Goal: Information Seeking & Learning: Find specific fact

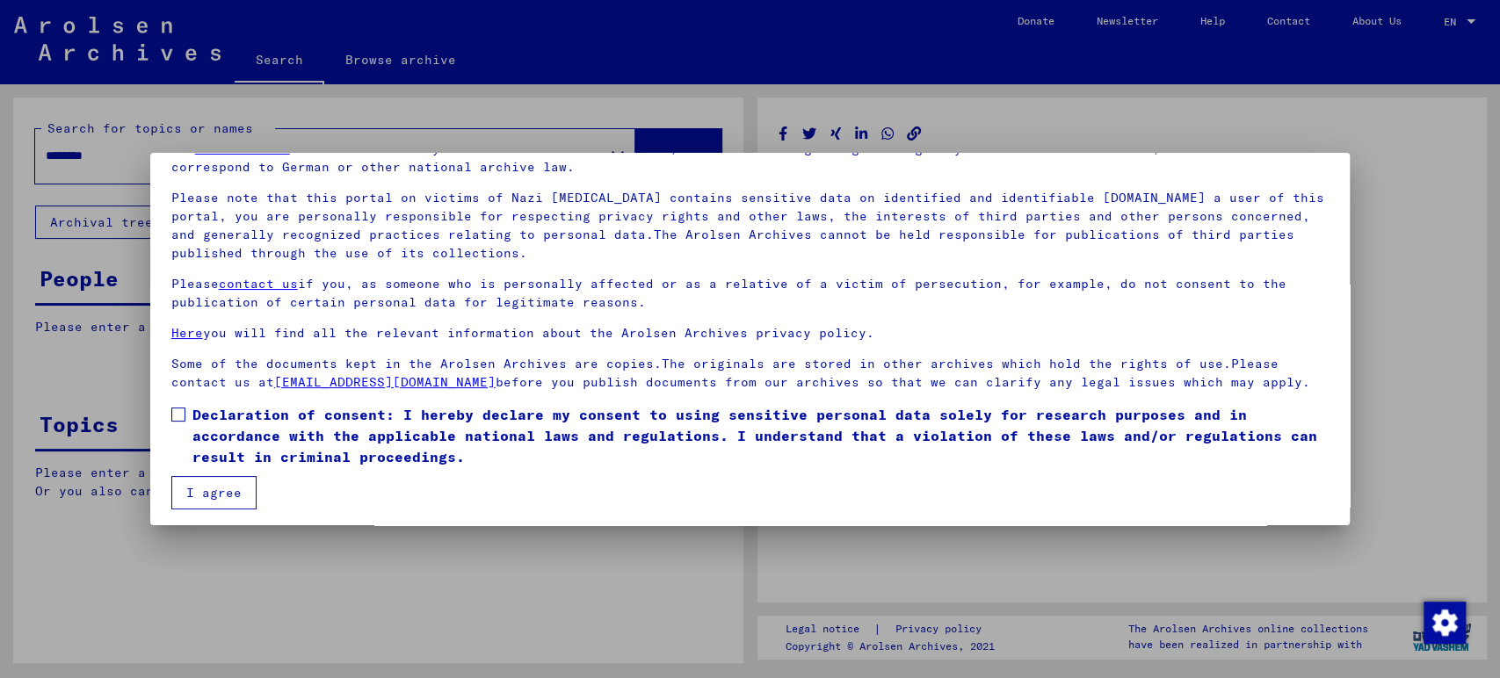
scroll to position [97, 0]
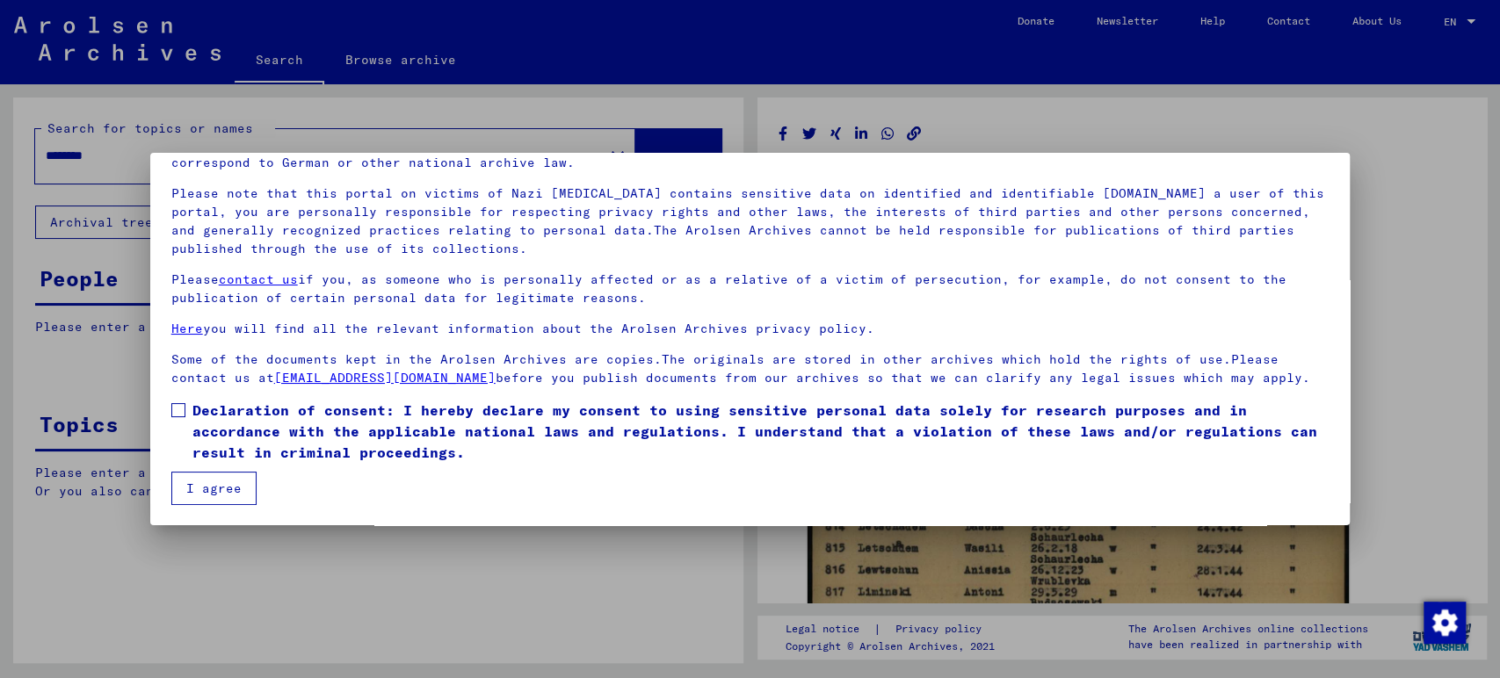
click at [178, 412] on span at bounding box center [178, 410] width 14 height 14
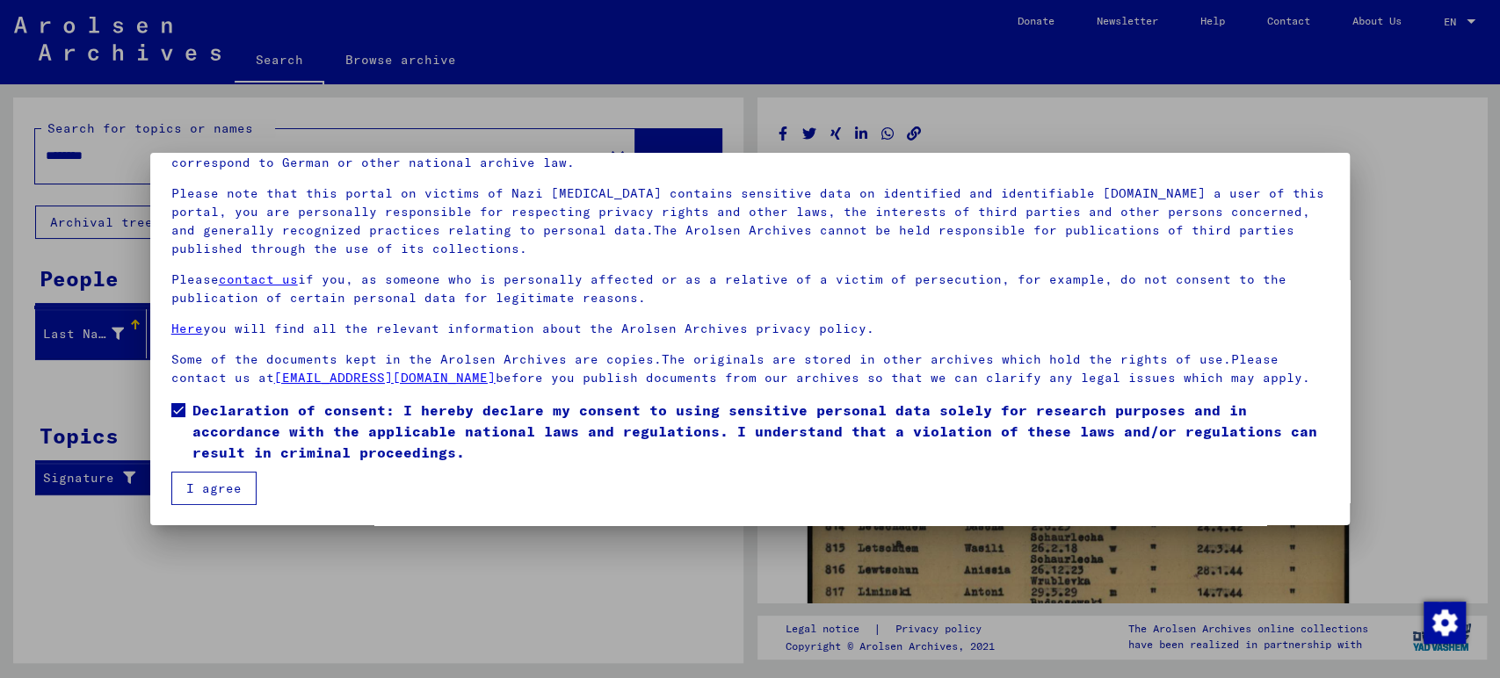
click at [210, 483] on button "I agree" at bounding box center [213, 488] width 85 height 33
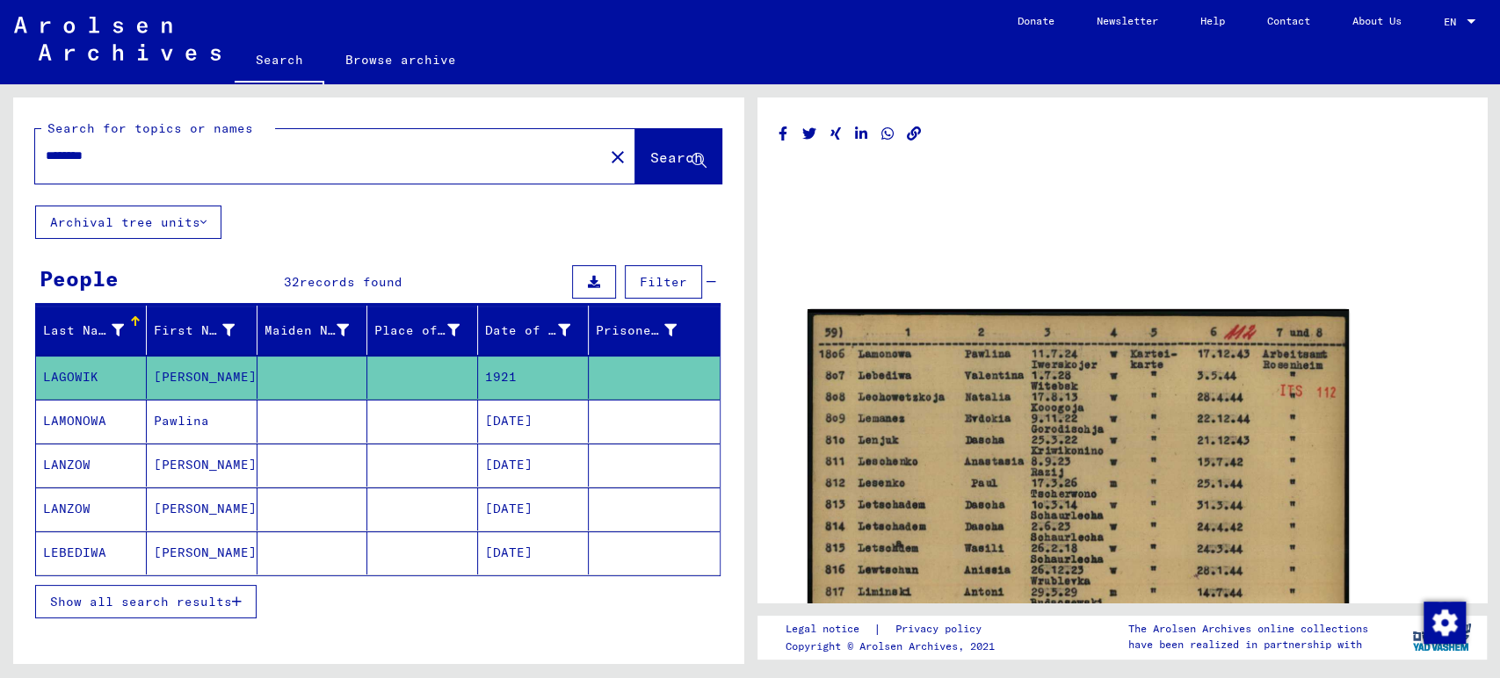
click at [128, 594] on span "Show all search results" at bounding box center [141, 602] width 182 height 16
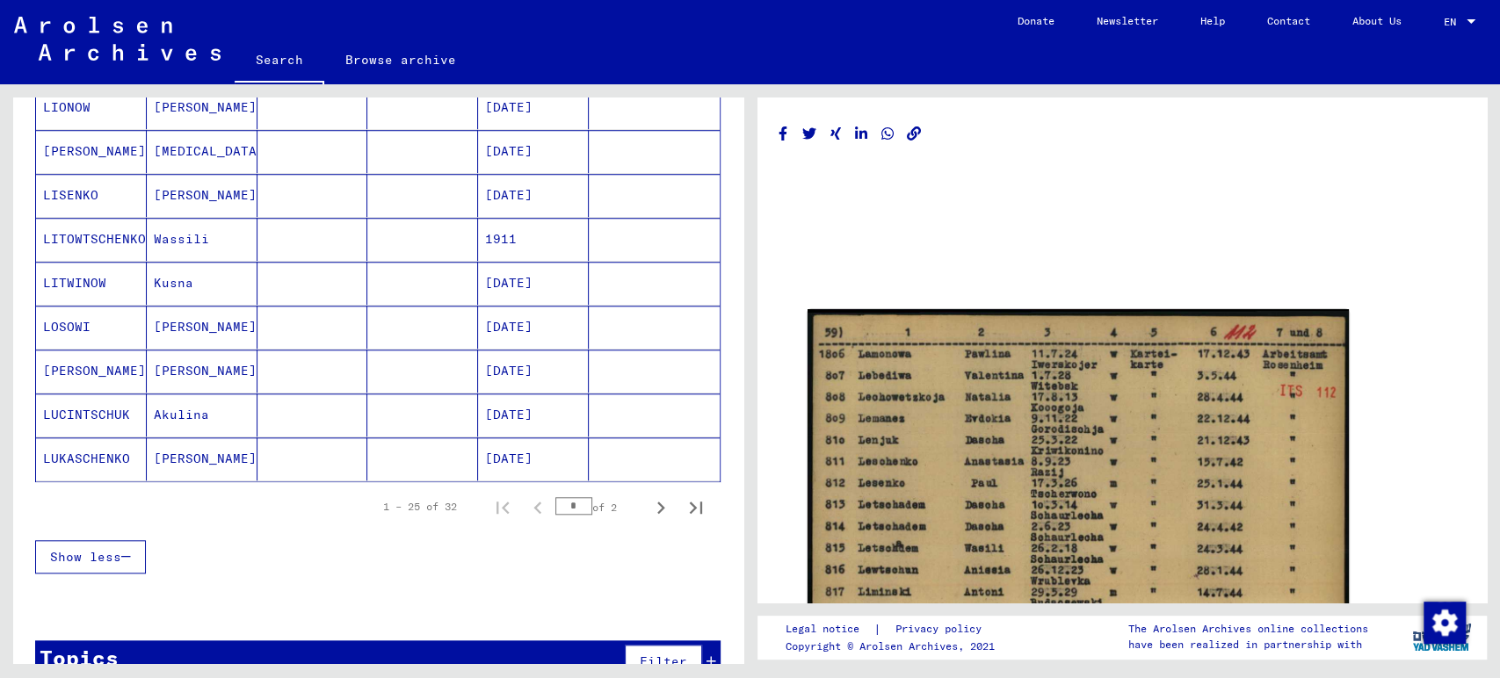
scroll to position [976, 0]
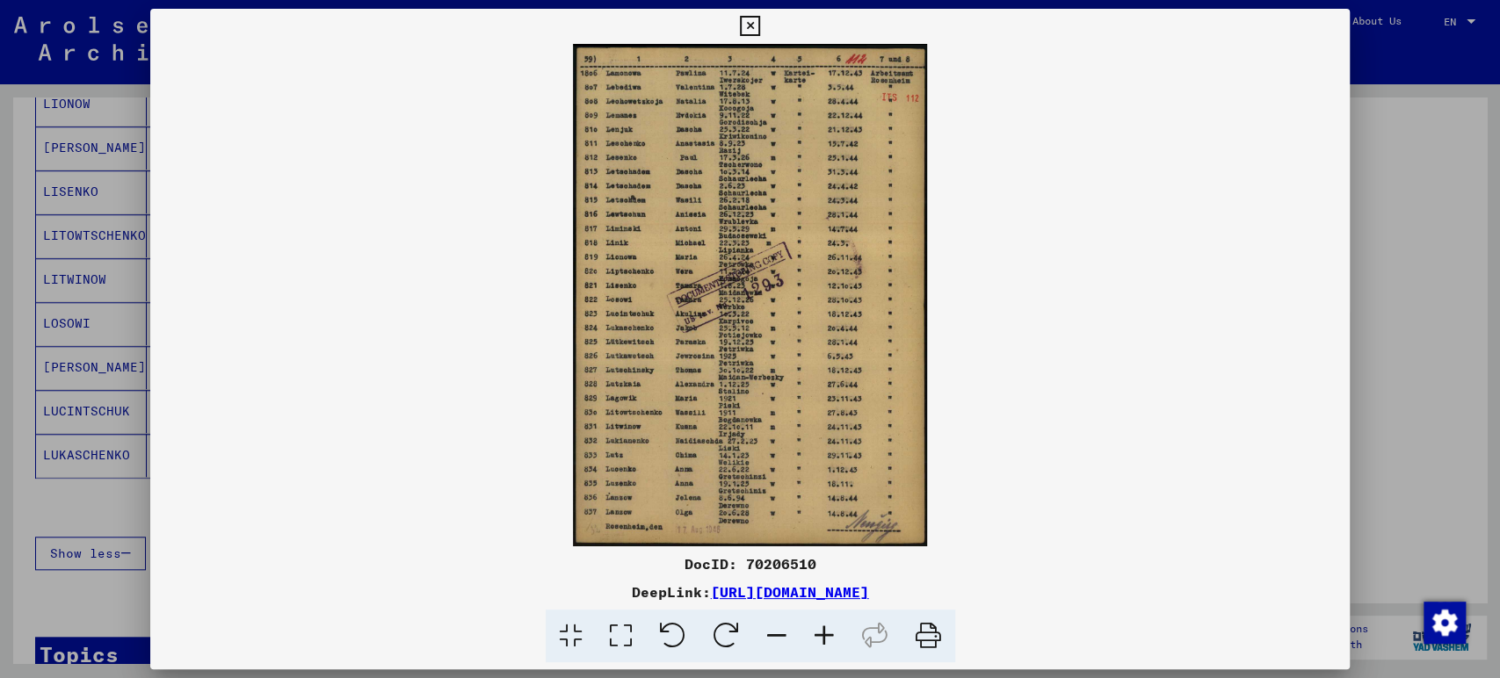
click at [825, 654] on icon at bounding box center [824, 637] width 47 height 54
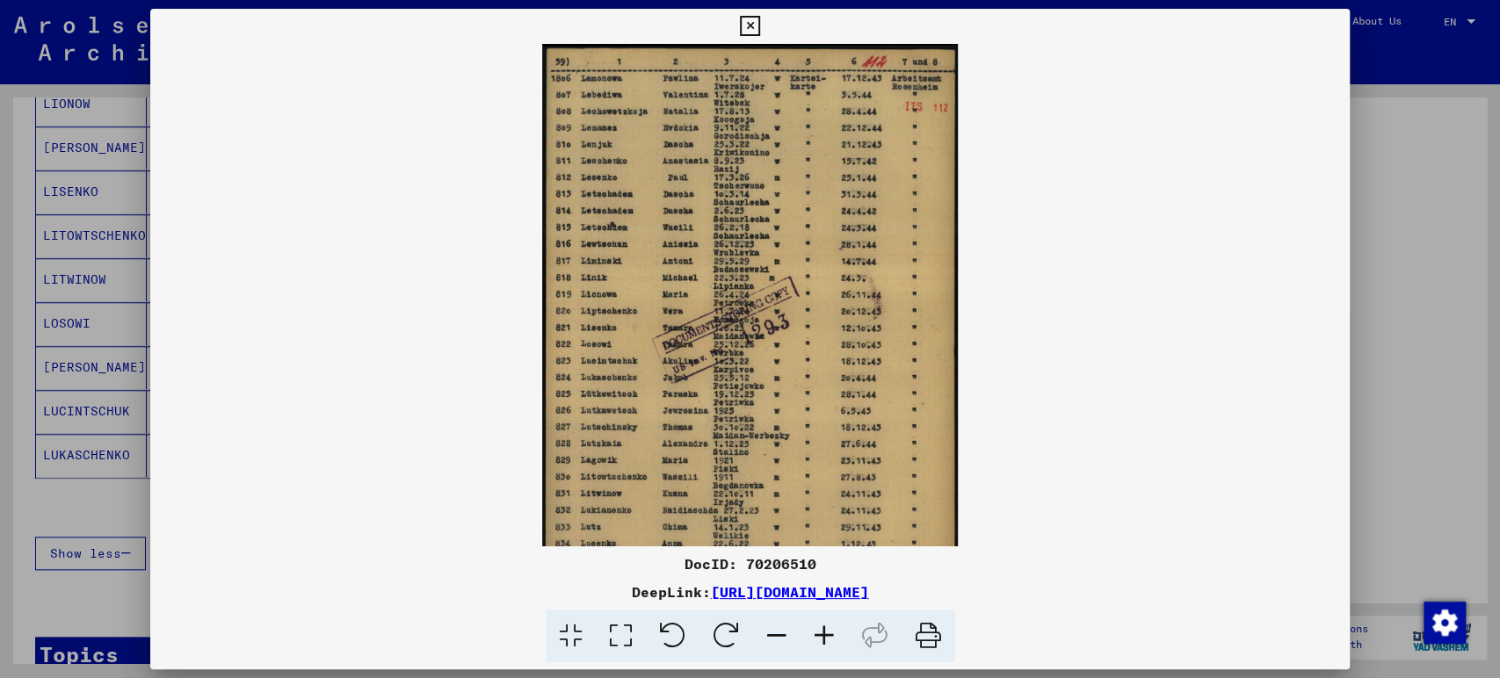
click at [826, 654] on icon at bounding box center [824, 637] width 47 height 54
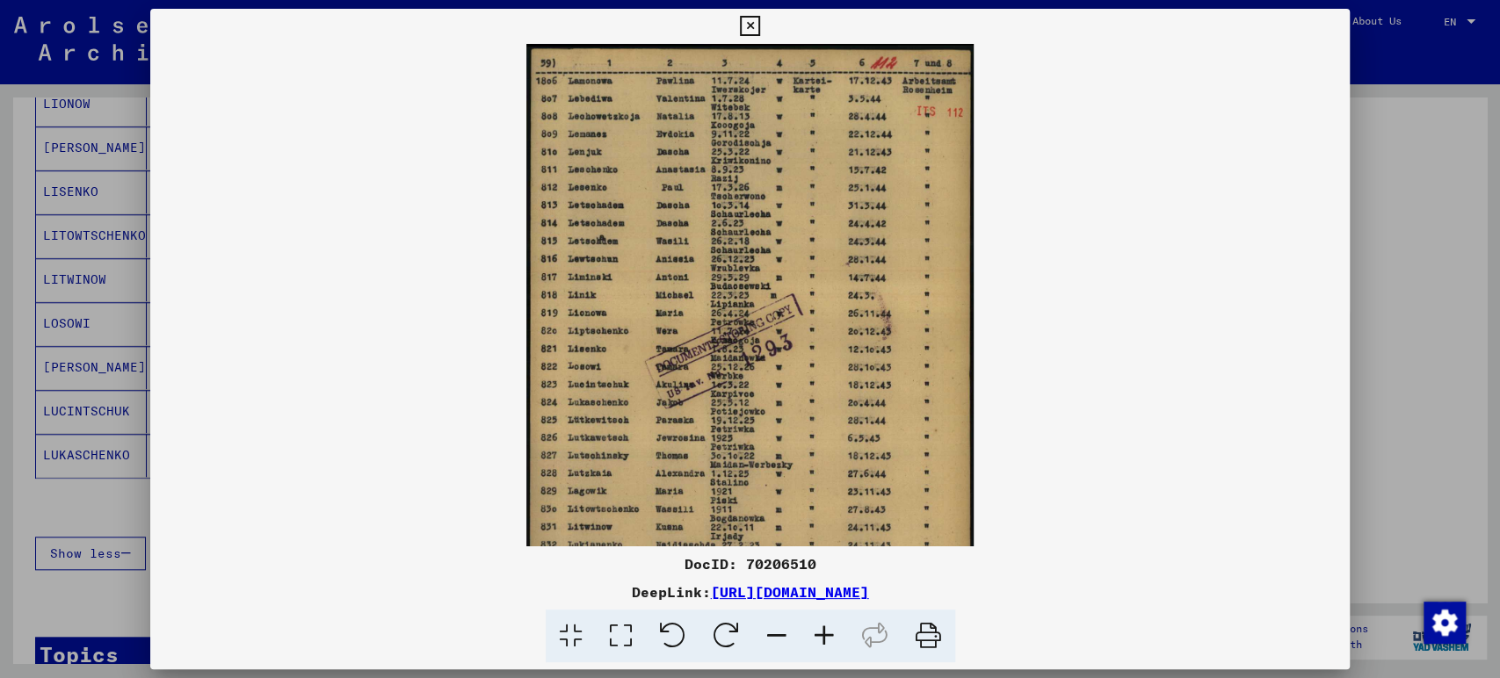
click at [826, 652] on icon at bounding box center [824, 637] width 47 height 54
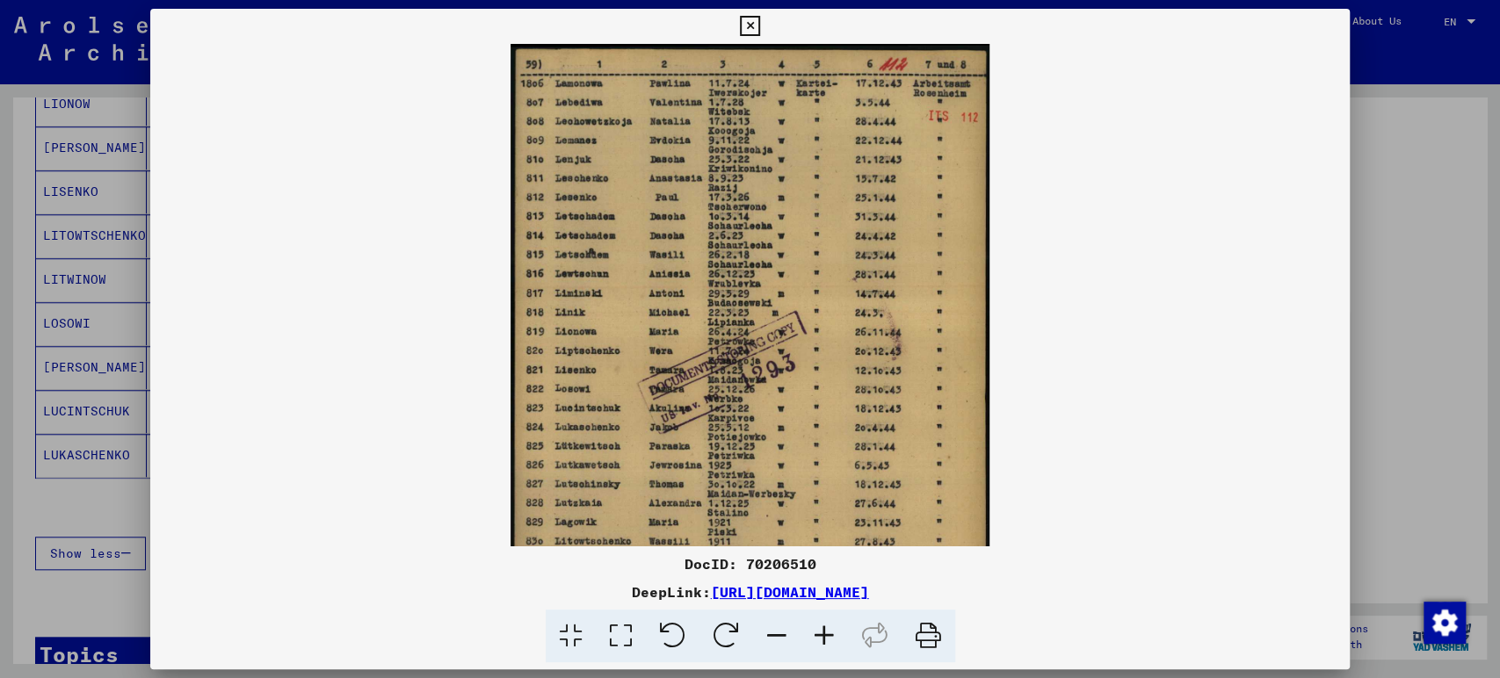
click at [826, 652] on icon at bounding box center [824, 637] width 47 height 54
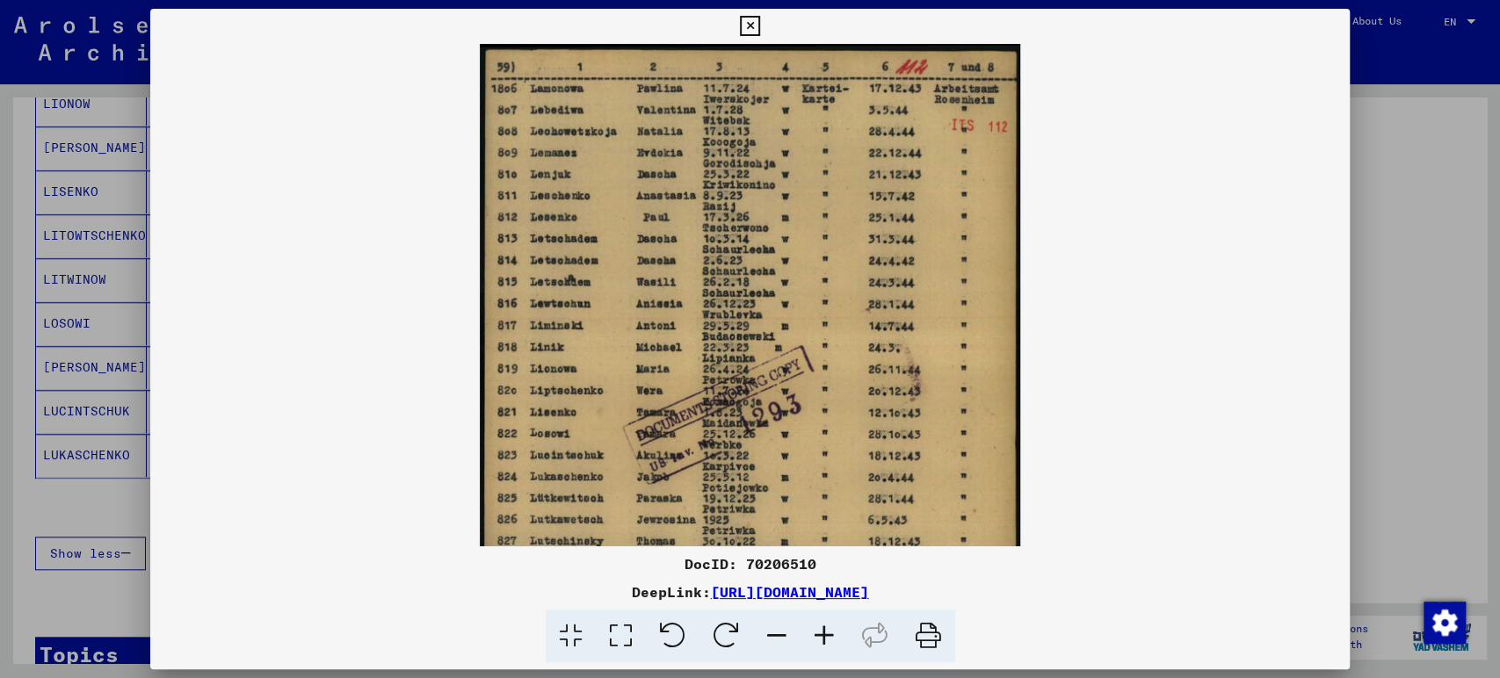
click at [826, 652] on icon at bounding box center [824, 637] width 47 height 54
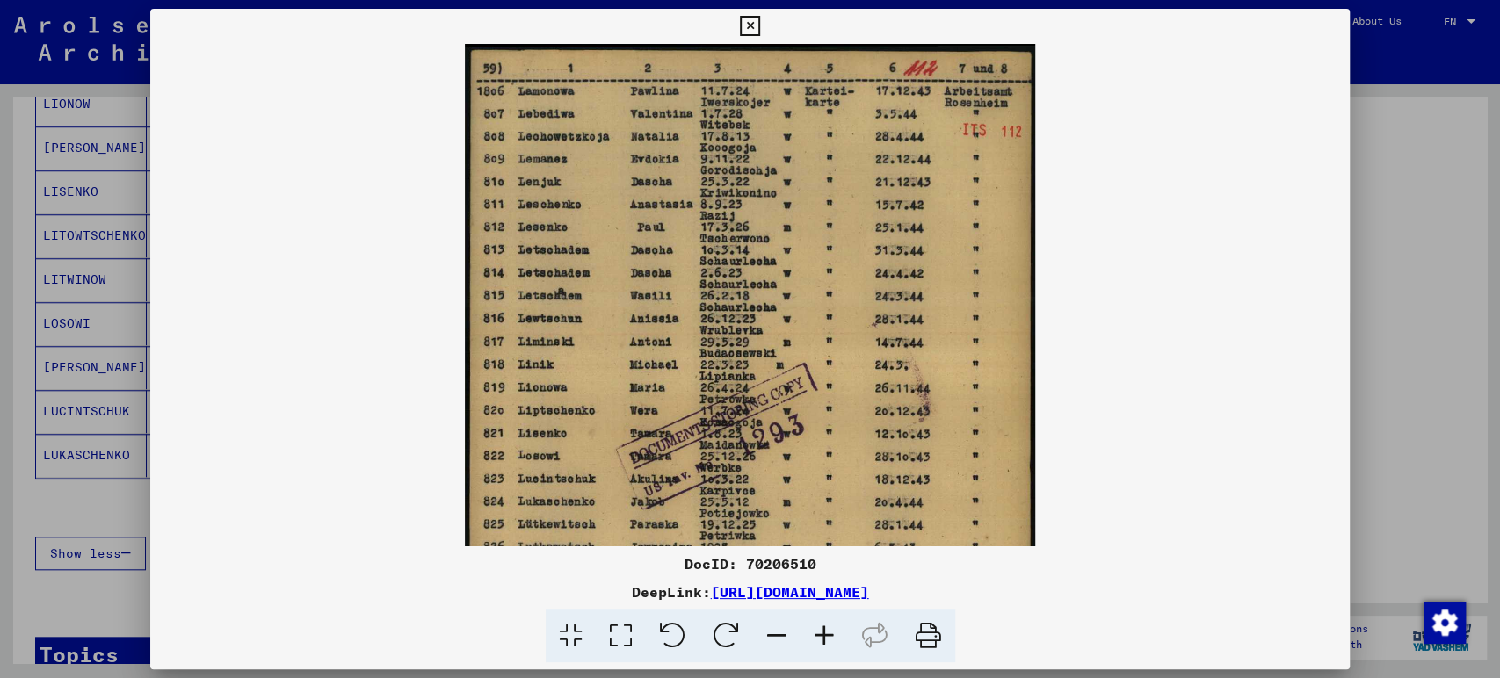
click at [826, 652] on icon at bounding box center [824, 637] width 47 height 54
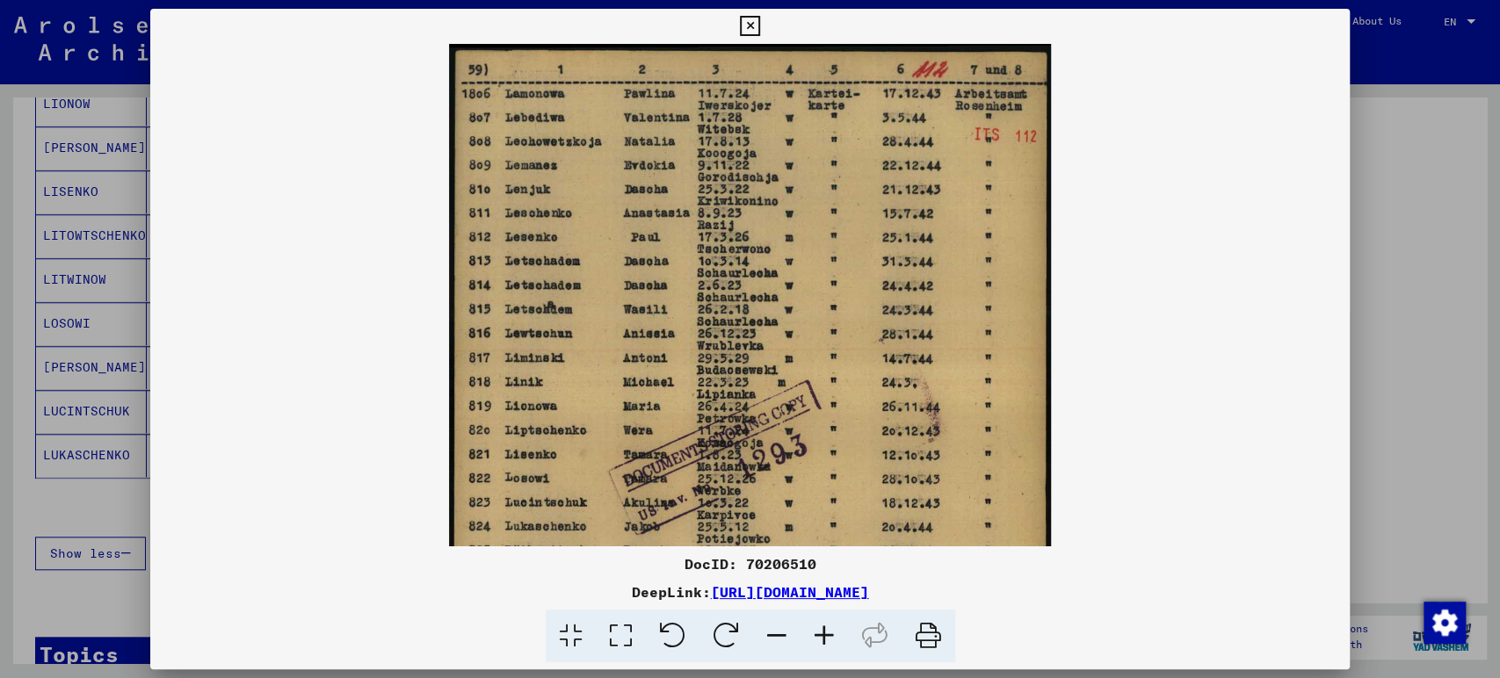
click at [826, 652] on icon at bounding box center [824, 637] width 47 height 54
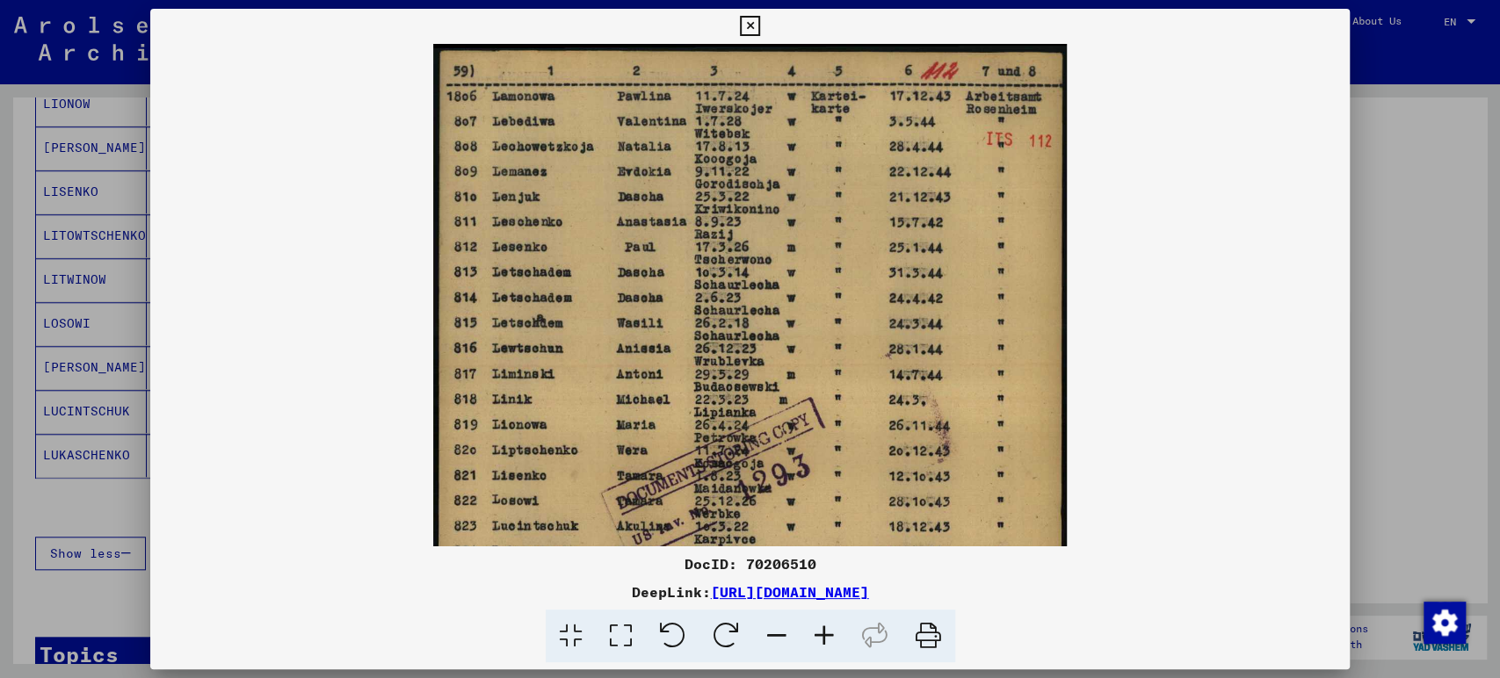
click at [826, 652] on icon at bounding box center [824, 637] width 47 height 54
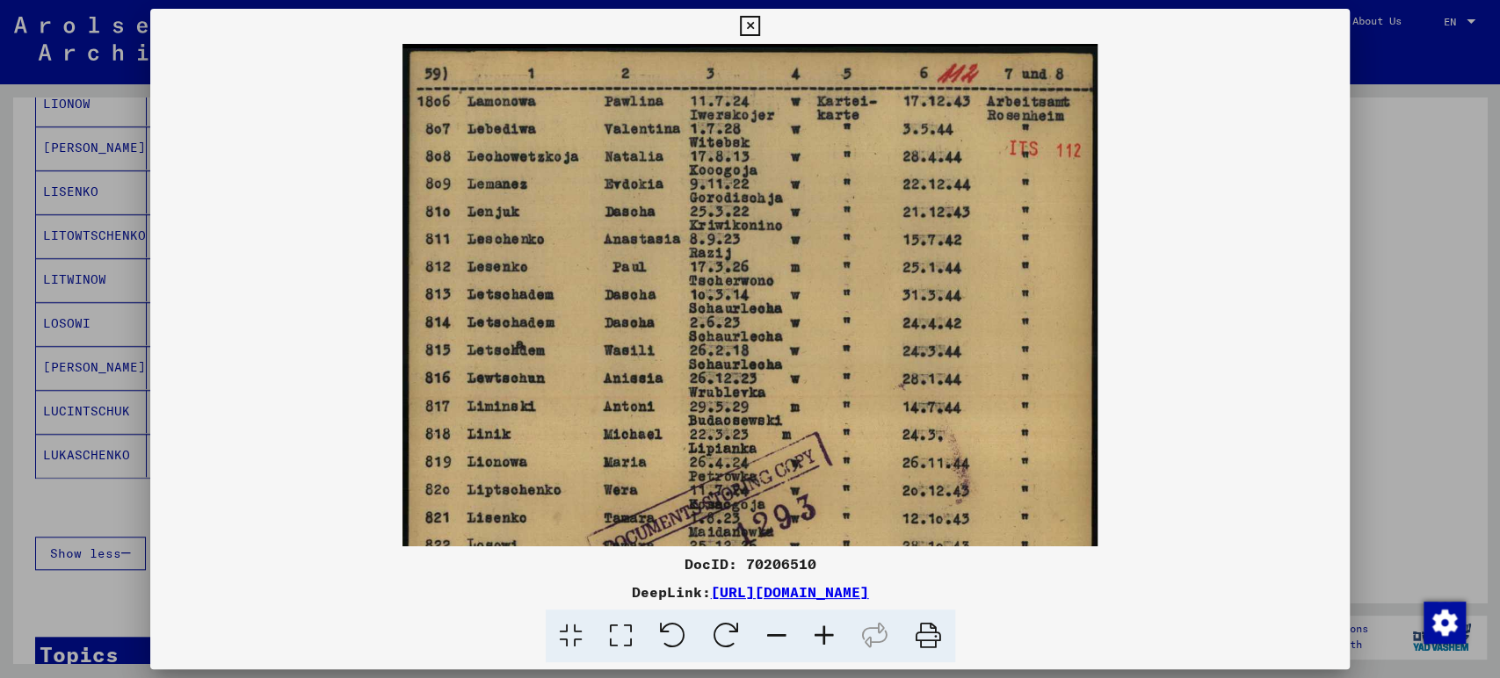
click at [826, 652] on icon at bounding box center [824, 637] width 47 height 54
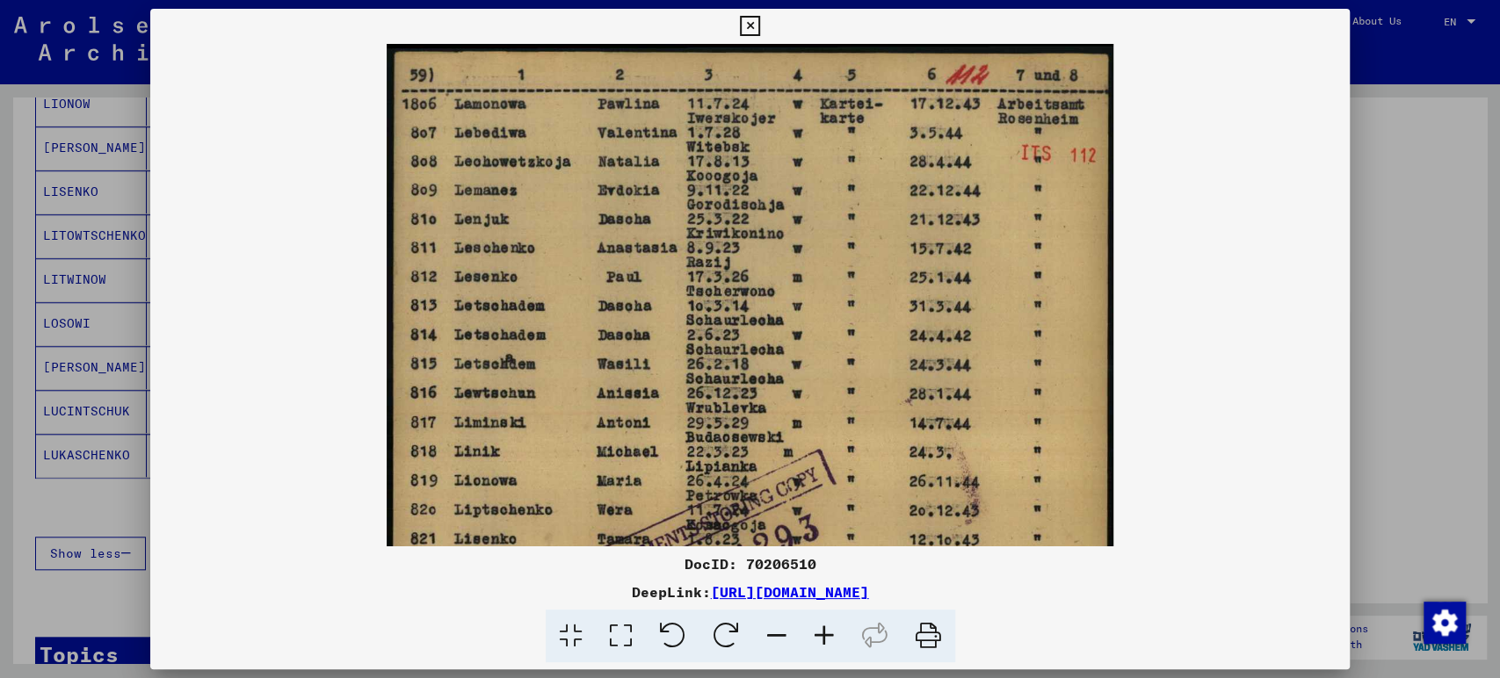
click at [826, 652] on icon at bounding box center [824, 637] width 47 height 54
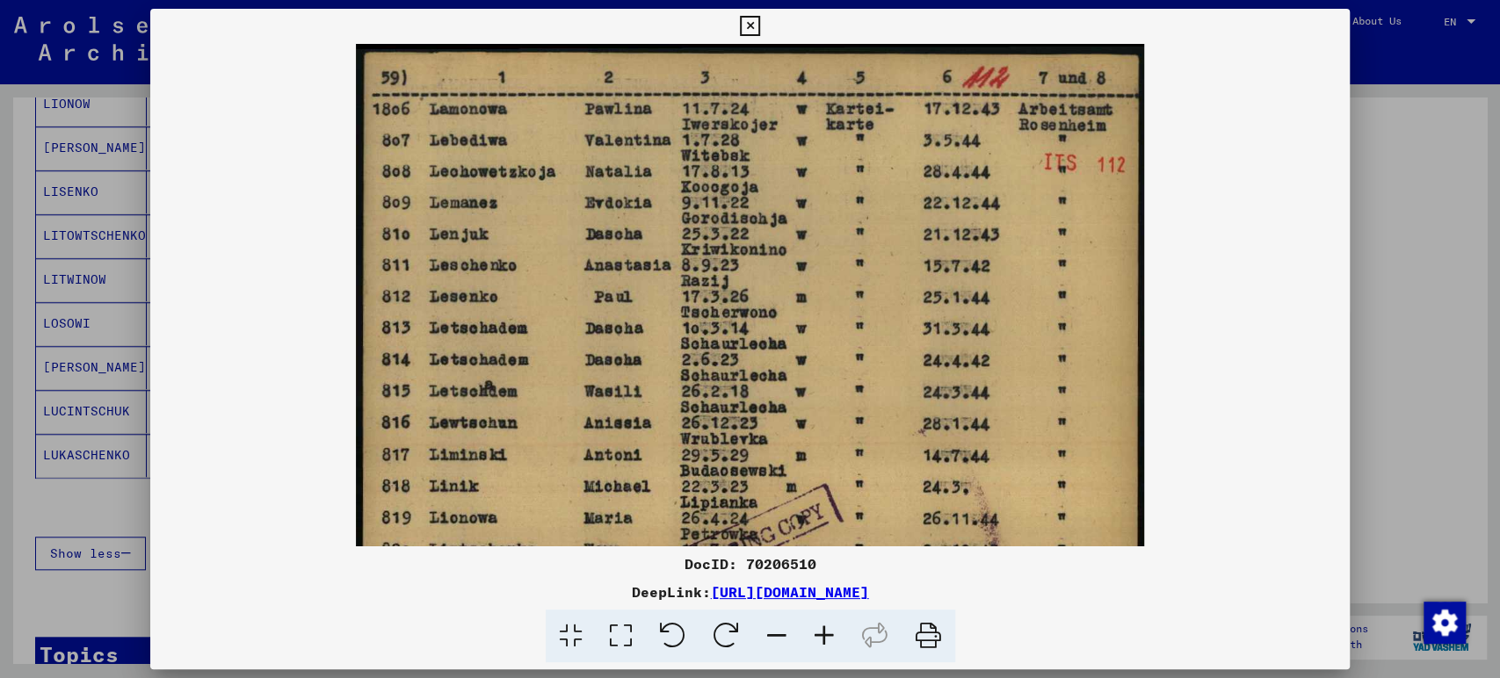
click at [826, 652] on icon at bounding box center [824, 637] width 47 height 54
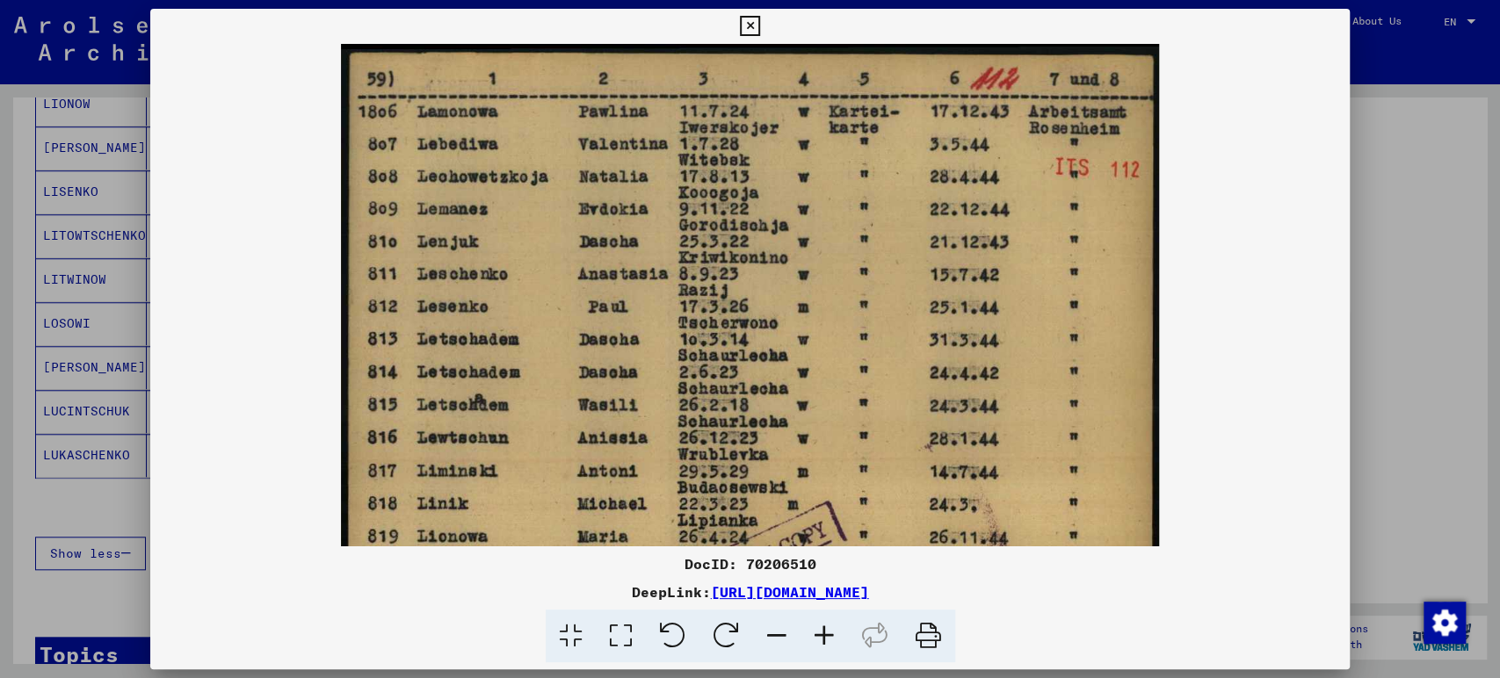
click at [826, 652] on icon at bounding box center [824, 637] width 47 height 54
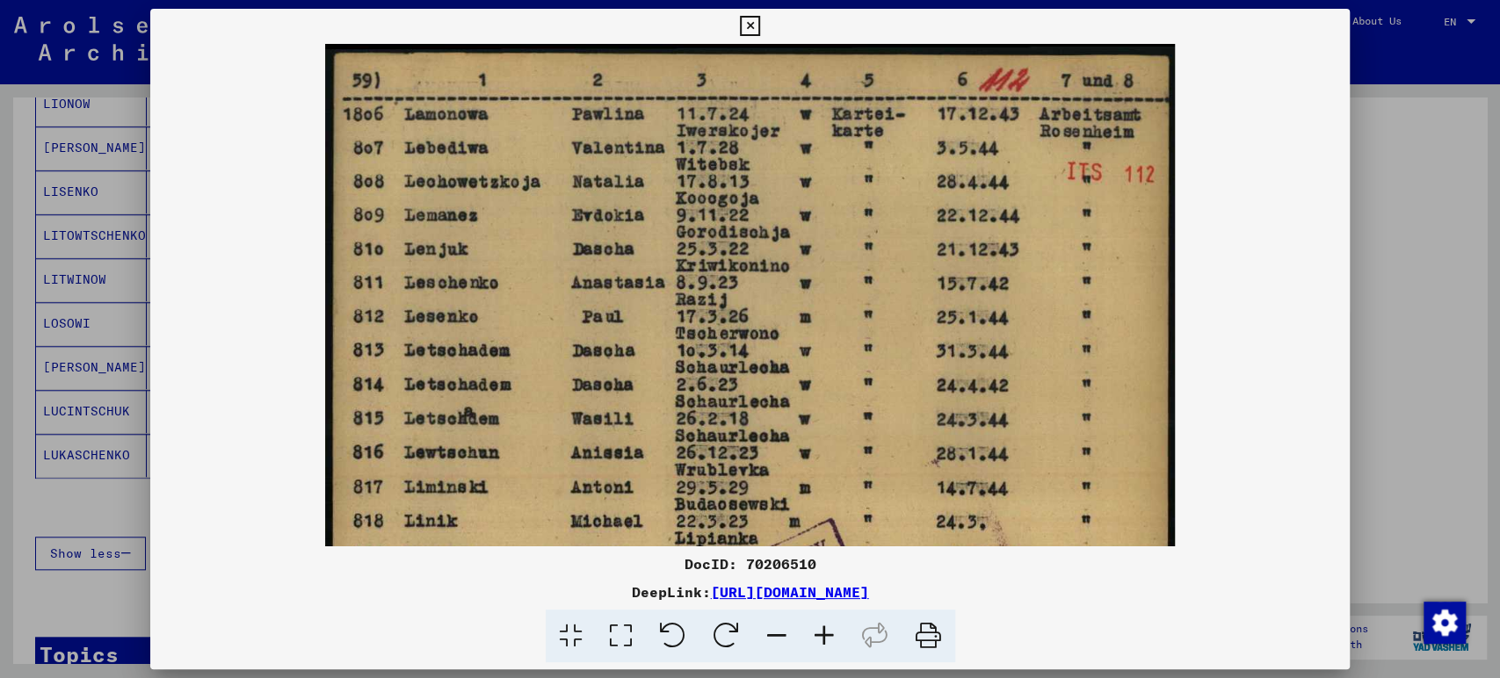
click at [826, 652] on icon at bounding box center [824, 637] width 47 height 54
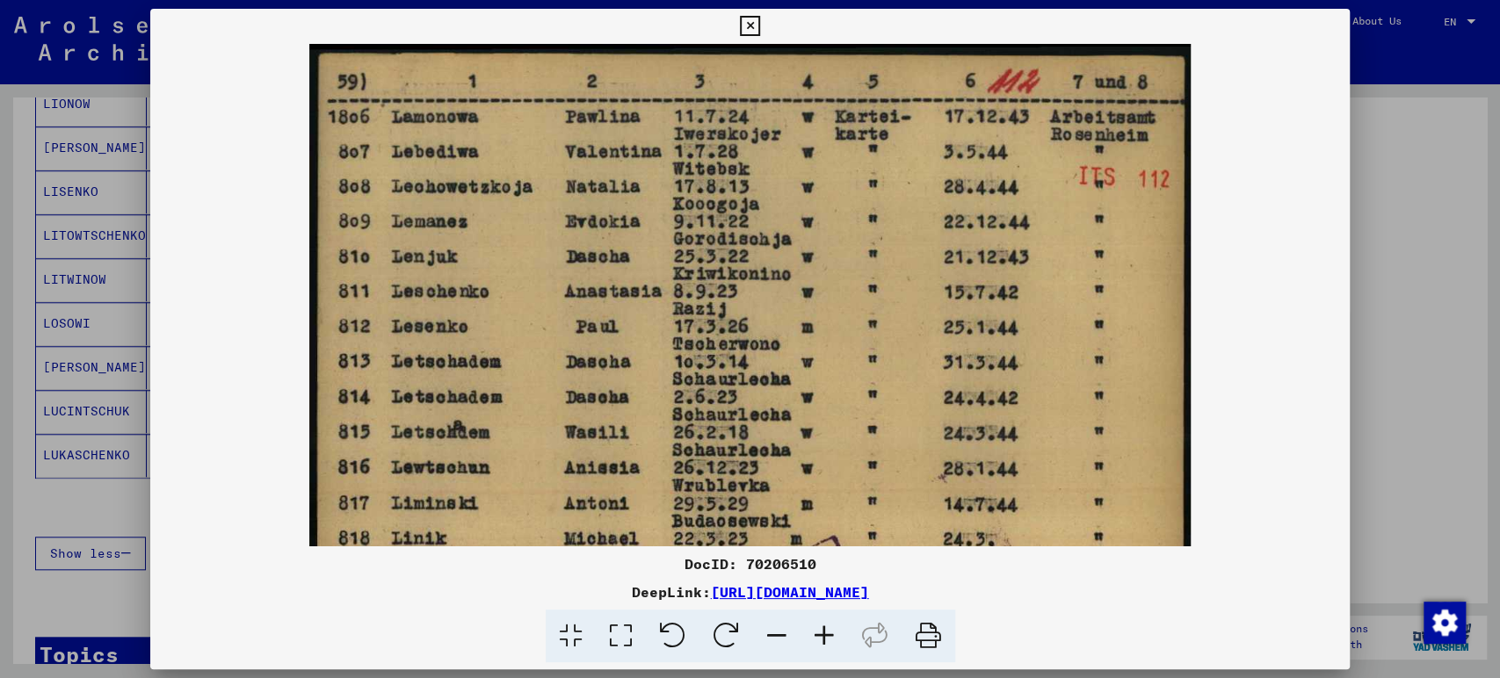
click at [826, 652] on icon at bounding box center [824, 637] width 47 height 54
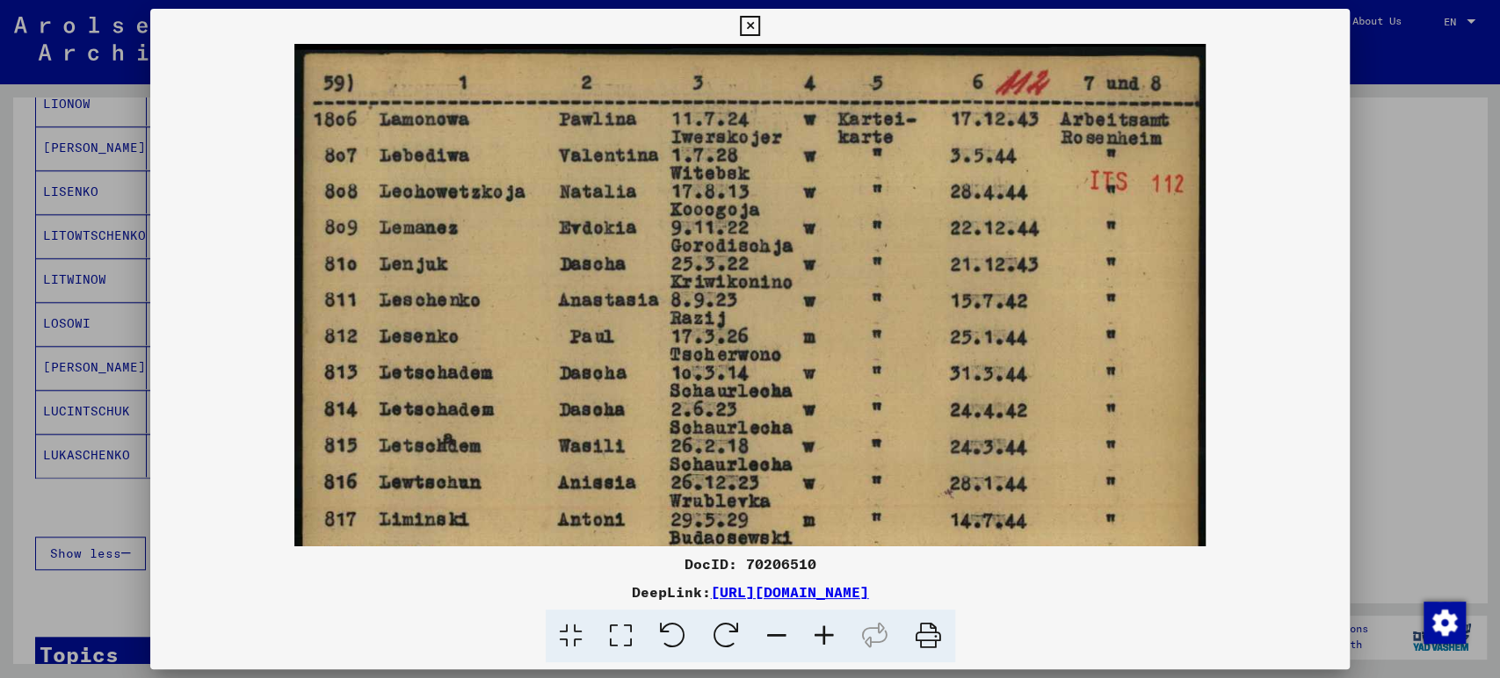
click at [826, 651] on icon at bounding box center [824, 637] width 47 height 54
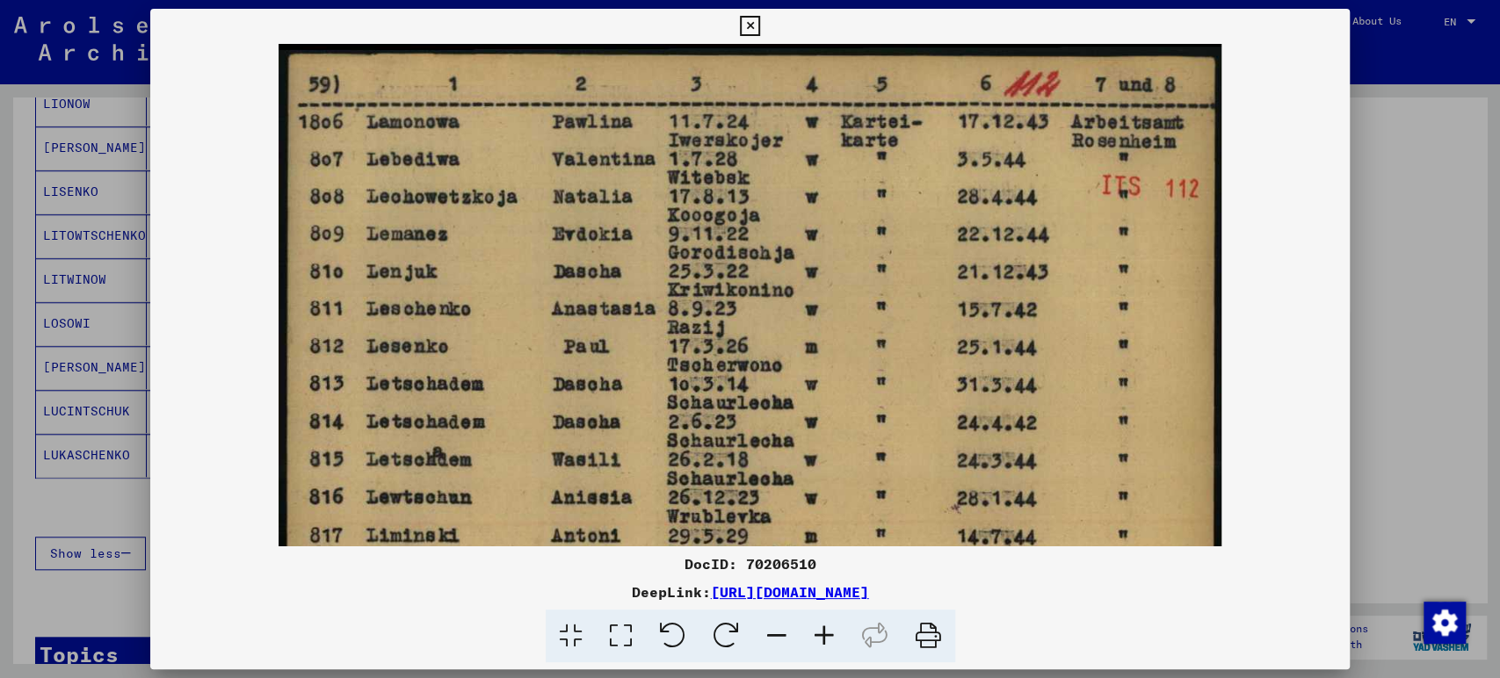
click at [826, 651] on icon at bounding box center [824, 637] width 47 height 54
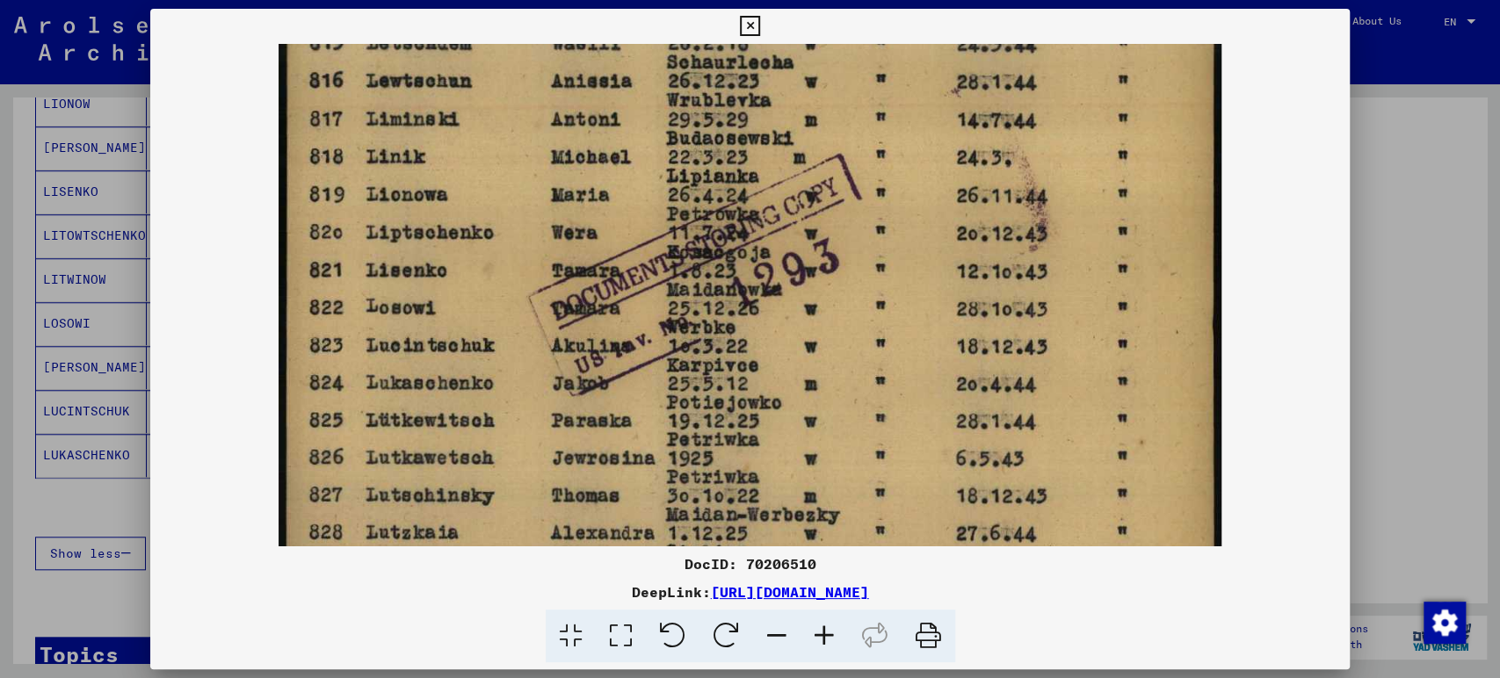
drag, startPoint x: 751, startPoint y: 495, endPoint x: 961, endPoint y: 62, distance: 481.5
click at [961, 62] on img at bounding box center [750, 296] width 943 height 1338
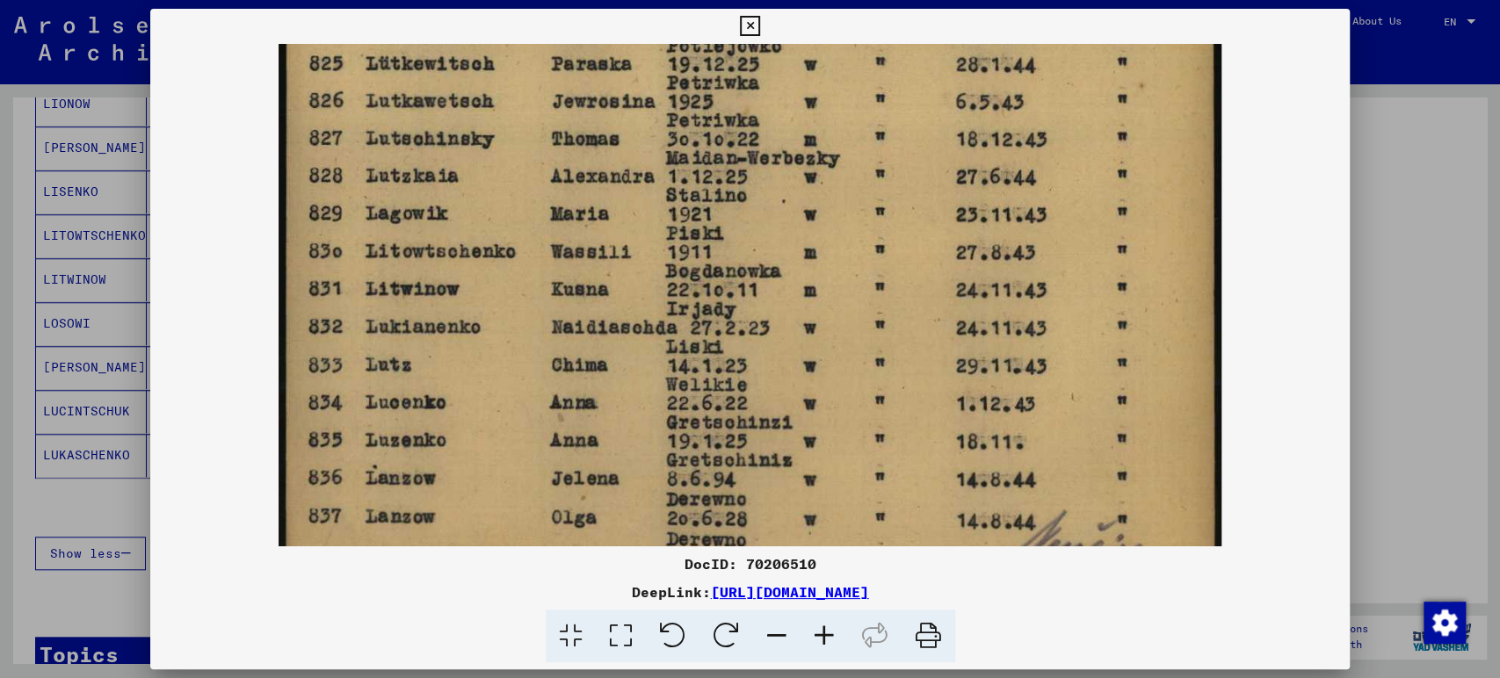
scroll to position [0, 0]
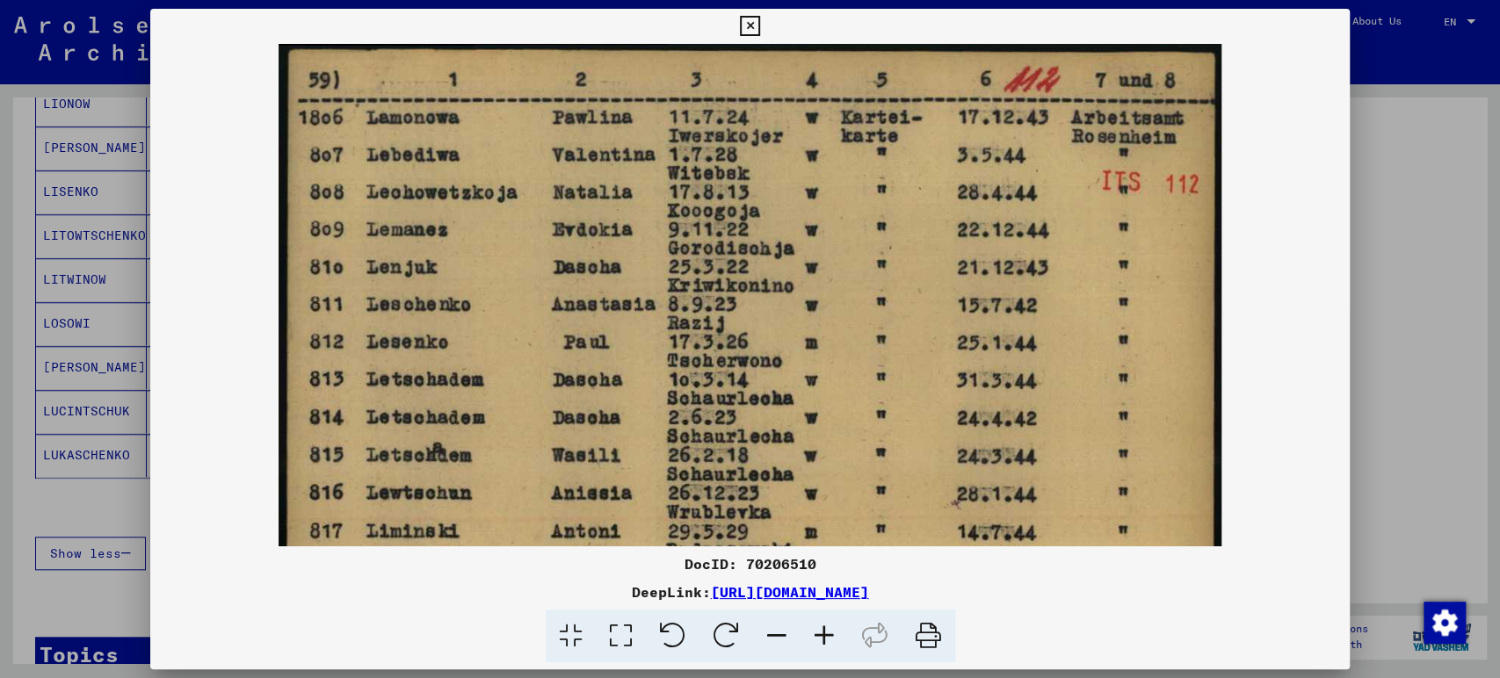
drag, startPoint x: 809, startPoint y: 343, endPoint x: 970, endPoint y: 712, distance: 403.0
click at [970, 678] on html "Search Browse archive Donate Newsletter Help Contact About Us Search Browse arc…" at bounding box center [750, 339] width 1500 height 678
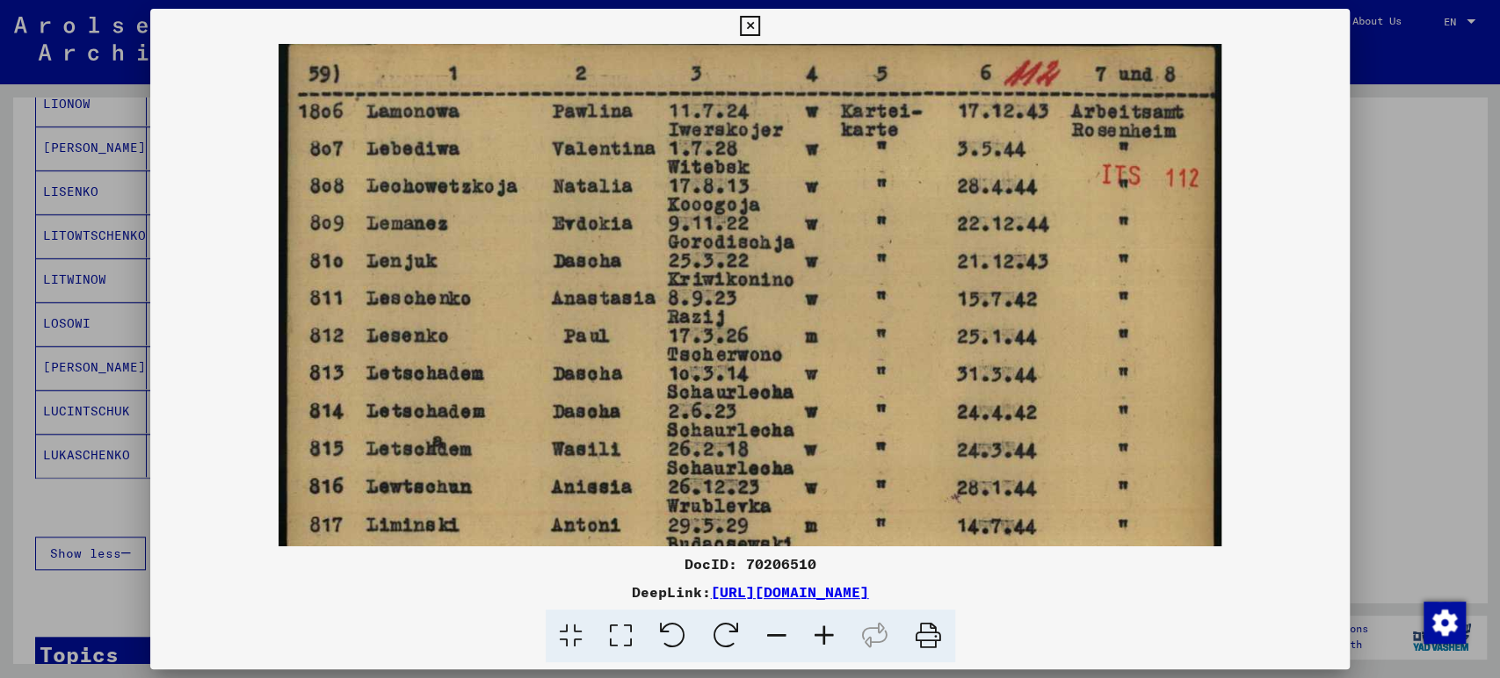
click at [745, 11] on button at bounding box center [750, 26] width 31 height 35
